Goal: Information Seeking & Learning: Learn about a topic

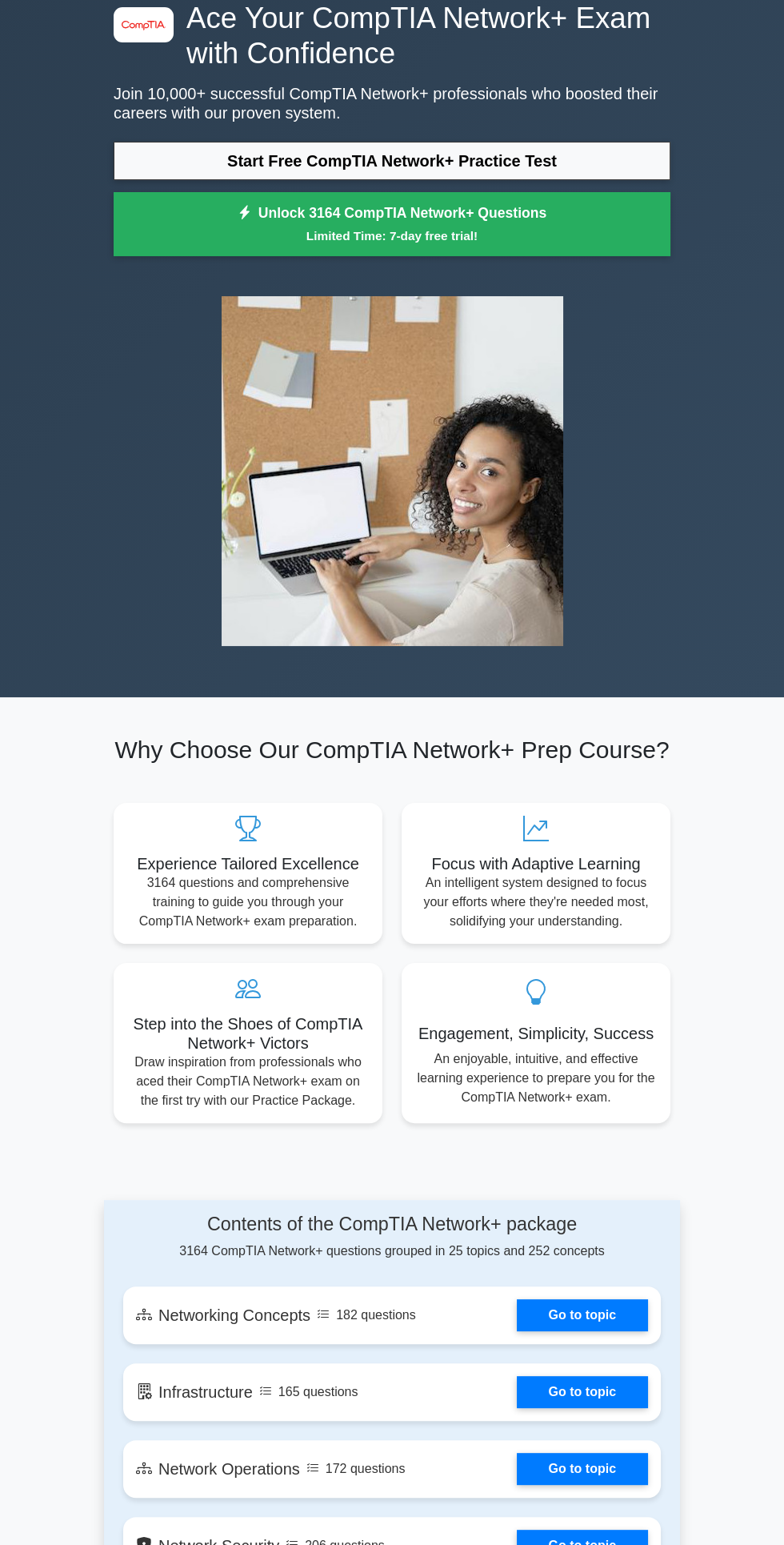
scroll to position [84, 0]
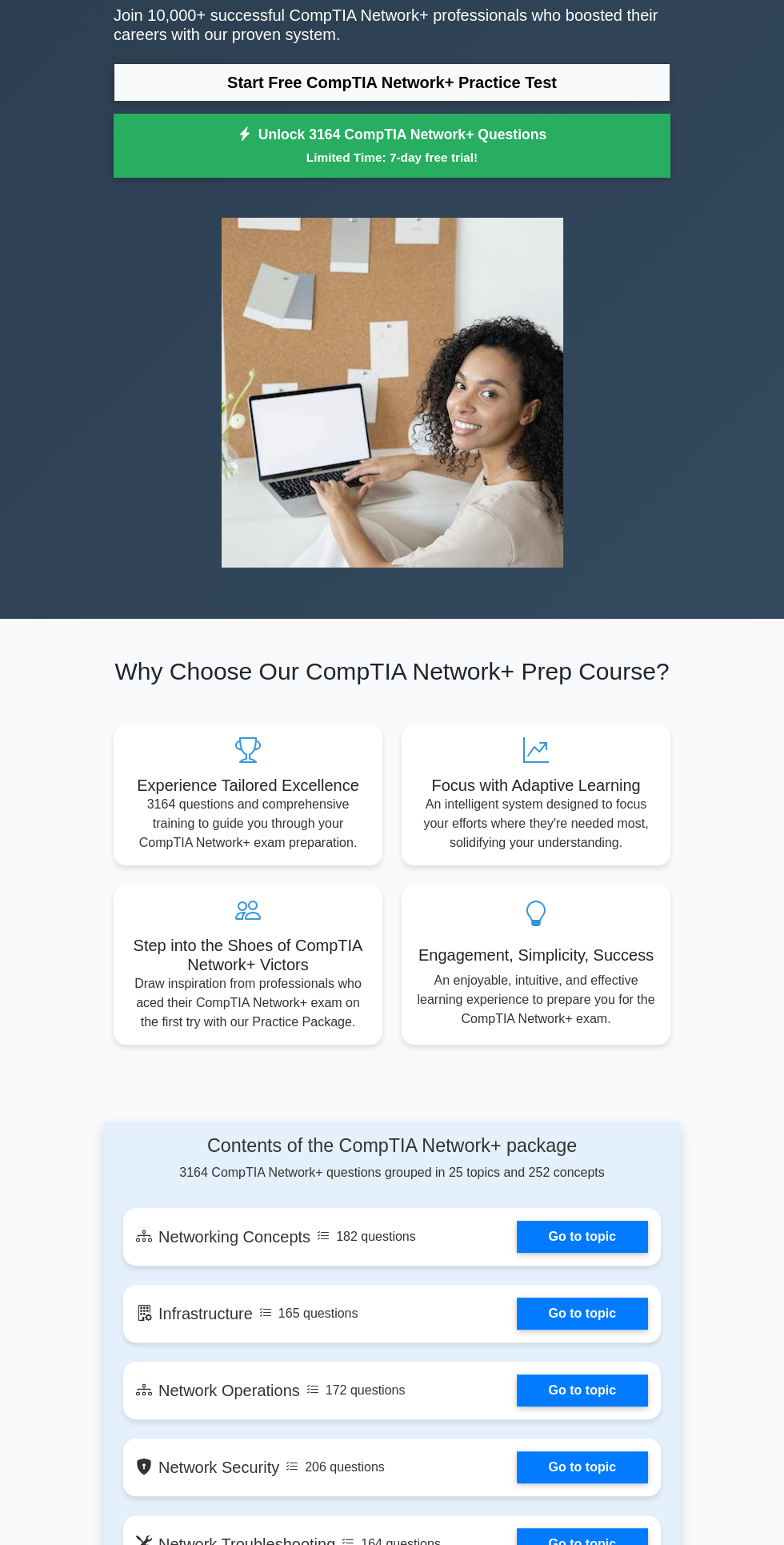
scroll to position [198, 0]
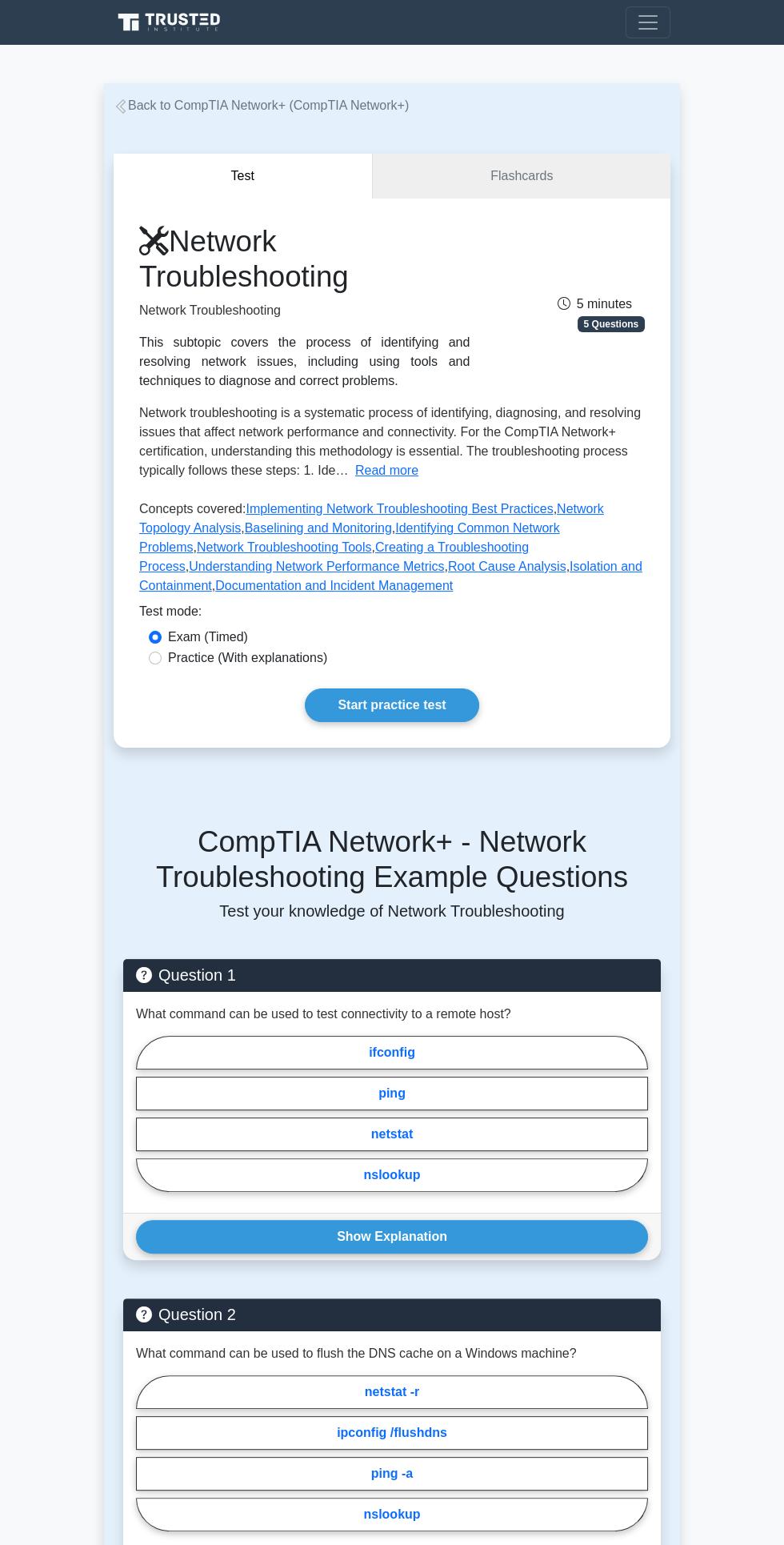
click at [541, 1077] on label "ping" at bounding box center [392, 1094] width 512 height 34
click at [147, 1113] on input "ping" at bounding box center [141, 1118] width 10 height 10
radio input "true"
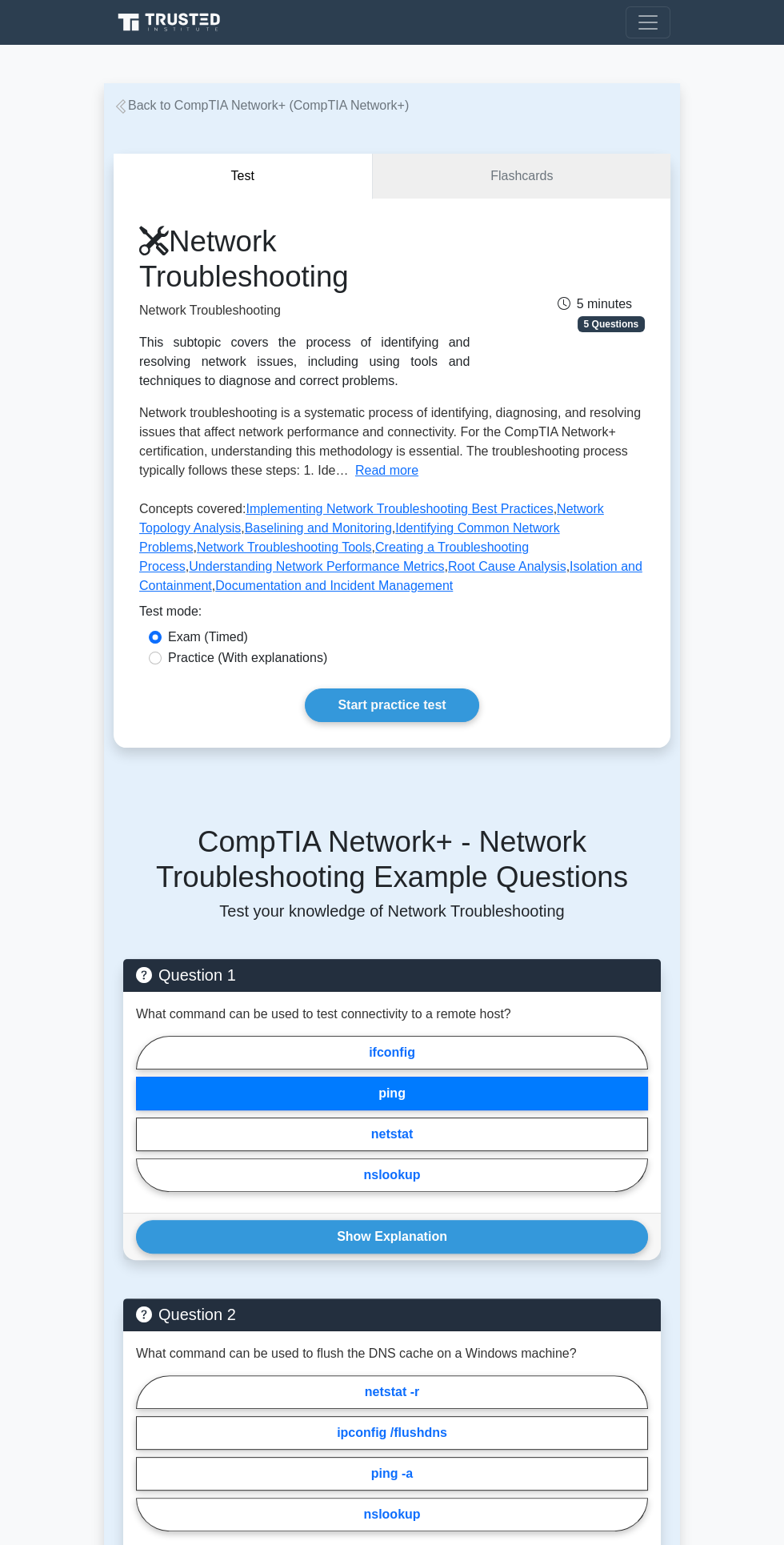
click at [506, 1219] on button "Show Explanation" at bounding box center [392, 1236] width 512 height 34
